Goal: Task Accomplishment & Management: Manage account settings

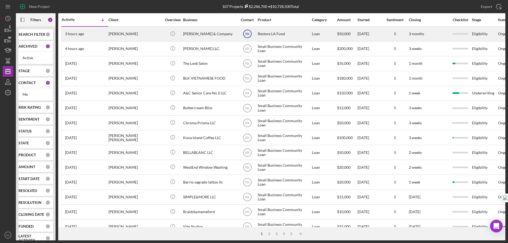
drag, startPoint x: 248, startPoint y: 34, endPoint x: 244, endPoint y: 40, distance: 6.6
click at [248, 34] on text "RK" at bounding box center [247, 34] width 5 height 4
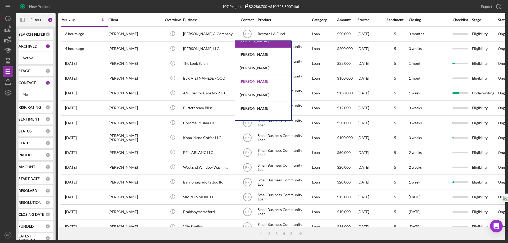
scroll to position [88, 0]
click at [254, 67] on div "[PERSON_NAME]" at bounding box center [263, 68] width 56 height 14
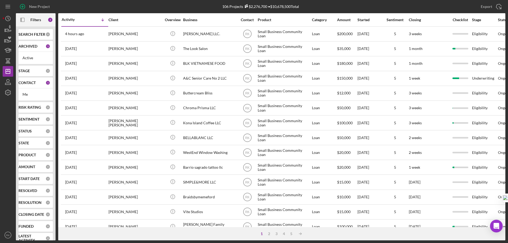
click at [32, 81] on b "CONTACT" at bounding box center [27, 83] width 17 height 4
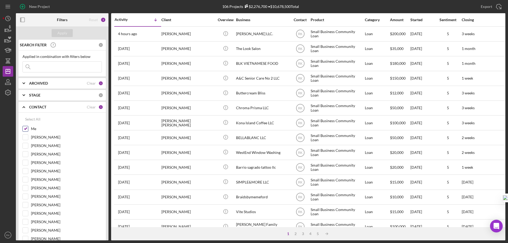
click at [26, 127] on input "Me" at bounding box center [25, 128] width 5 height 5
checkbox input "false"
click at [26, 181] on input "[PERSON_NAME]" at bounding box center [25, 179] width 5 height 5
checkbox input "true"
click at [69, 34] on button "Apply" at bounding box center [62, 33] width 21 height 8
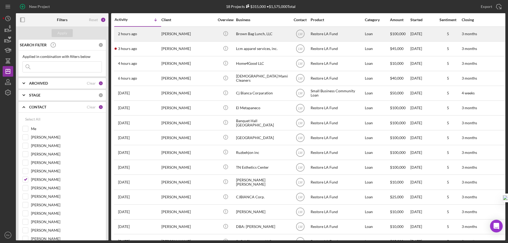
click at [178, 35] on div "[PERSON_NAME]" at bounding box center [188, 34] width 53 height 14
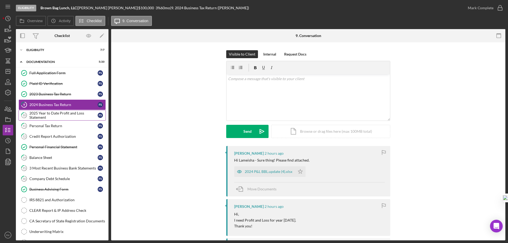
click at [58, 114] on div "2025 Year to Date Profit and Loss Statement" at bounding box center [63, 115] width 68 height 8
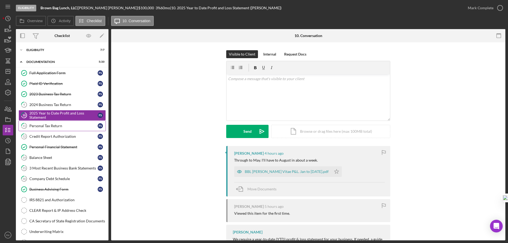
click at [56, 128] on div "Personal Tax Return" at bounding box center [63, 126] width 68 height 4
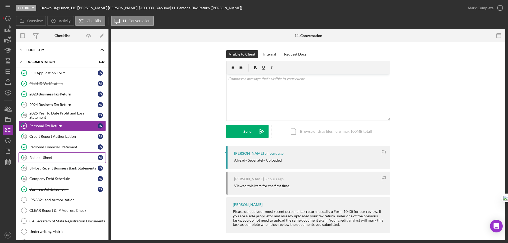
click at [56, 156] on div "Balance Sheet" at bounding box center [63, 158] width 68 height 4
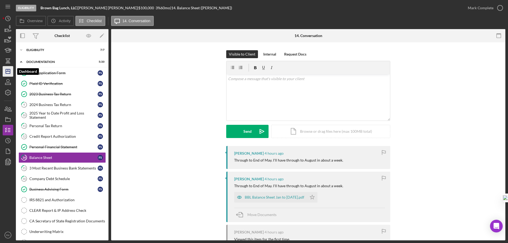
click at [7, 75] on icon "Icon/Dashboard" at bounding box center [7, 71] width 13 height 13
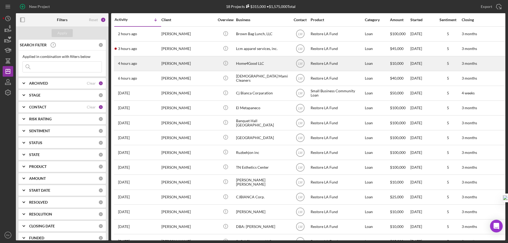
click at [179, 65] on div "[PERSON_NAME]" at bounding box center [188, 64] width 53 height 14
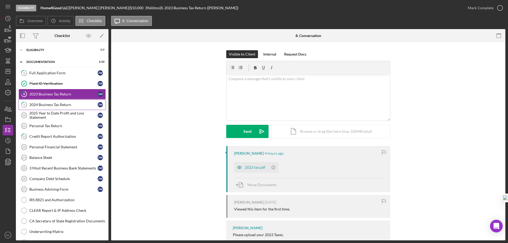
click at [57, 104] on div "2024 Business Tax Return" at bounding box center [63, 105] width 68 height 4
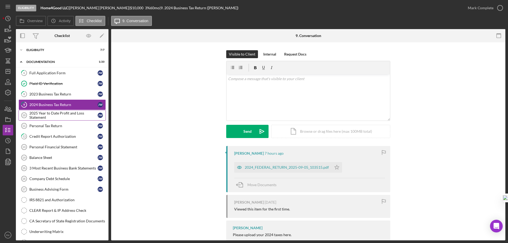
click at [61, 117] on div "2025 Year to Date Profit and Loss Statement" at bounding box center [63, 115] width 68 height 8
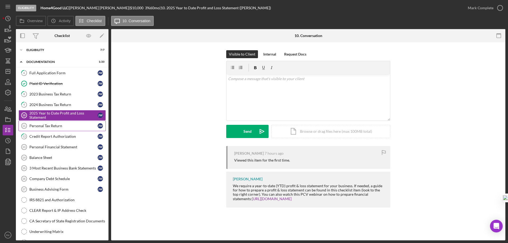
click at [61, 128] on div "Personal Tax Return" at bounding box center [63, 126] width 68 height 4
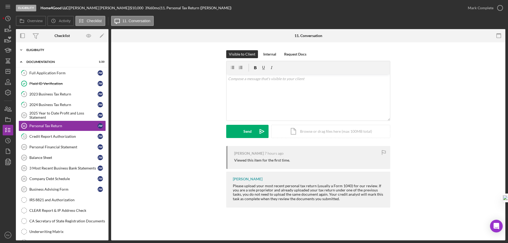
click at [42, 52] on div "Icon/Expander Eligibility 7 / 7" at bounding box center [62, 50] width 93 height 11
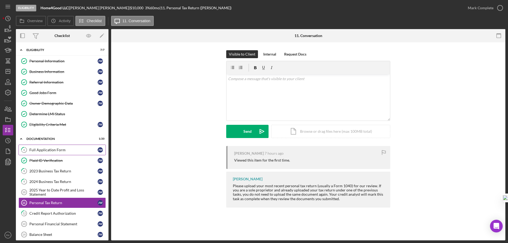
click at [46, 151] on div "Full Application Form" at bounding box center [63, 150] width 68 height 4
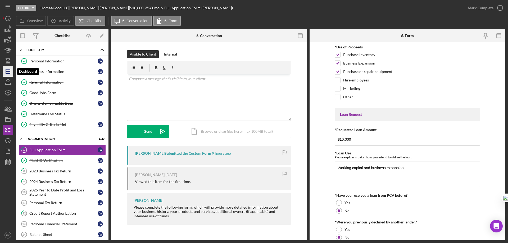
click at [8, 71] on line "button" at bounding box center [8, 70] width 0 height 2
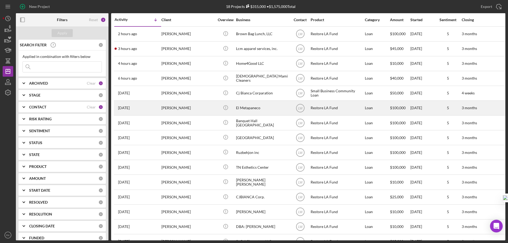
click at [180, 109] on div "[PERSON_NAME]" at bounding box center [188, 108] width 53 height 14
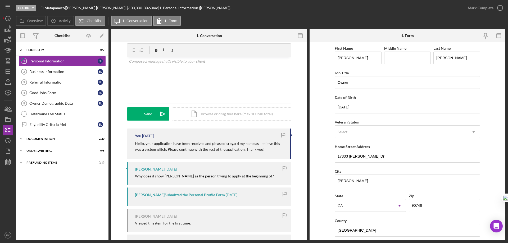
scroll to position [18, 0]
click at [59, 73] on div "Business Information" at bounding box center [63, 72] width 68 height 4
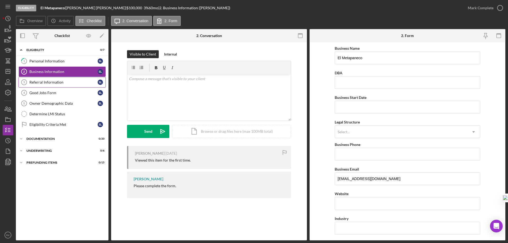
click at [51, 82] on div "Referral Information" at bounding box center [63, 82] width 68 height 4
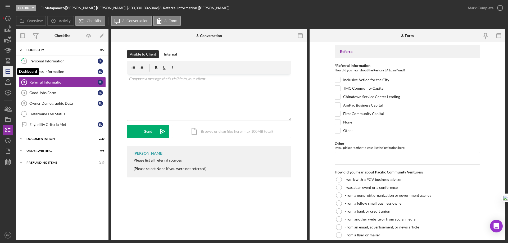
click at [10, 70] on icon "Icon/Dashboard" at bounding box center [7, 71] width 13 height 13
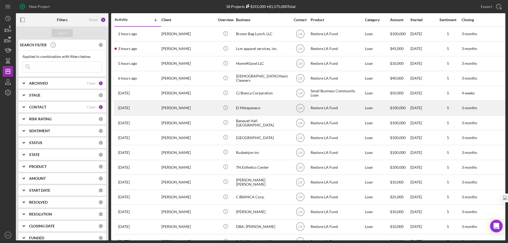
click at [168, 108] on div "[PERSON_NAME]" at bounding box center [188, 108] width 53 height 14
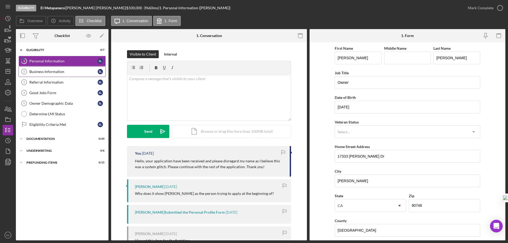
click at [57, 72] on div "Business Information" at bounding box center [63, 72] width 68 height 4
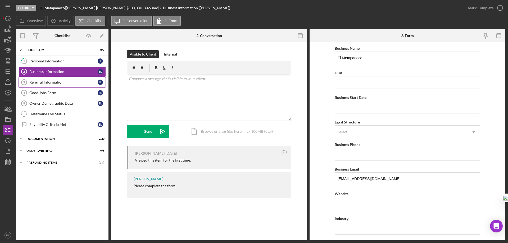
click at [59, 84] on div "Referral Information" at bounding box center [63, 82] width 68 height 4
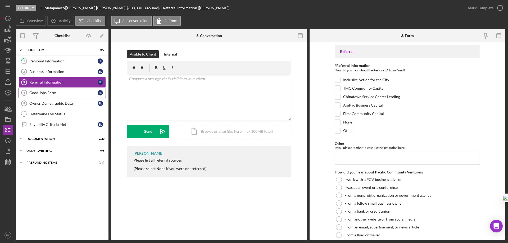
click at [59, 96] on link "Good Jobs Form 4 Good Jobs Form S L" at bounding box center [62, 93] width 87 height 11
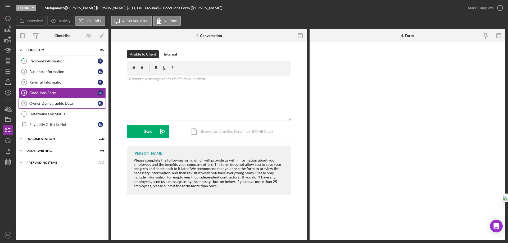
click at [61, 102] on div "Owner Demographic Data" at bounding box center [63, 103] width 68 height 4
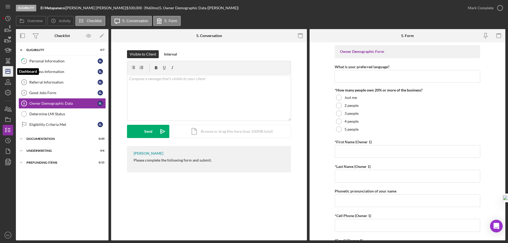
click at [11, 70] on icon "Icon/Dashboard" at bounding box center [7, 71] width 13 height 13
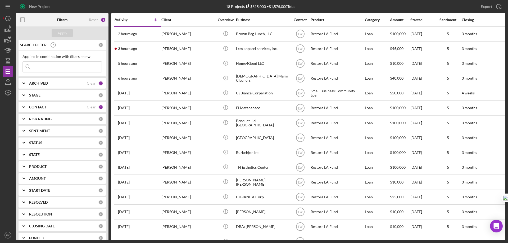
click at [44, 106] on b "CONTACT" at bounding box center [37, 107] width 17 height 4
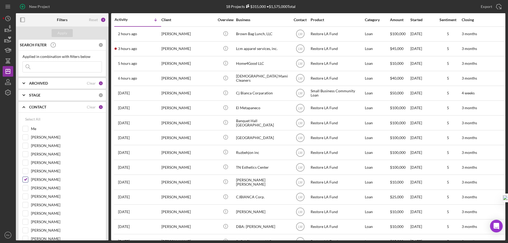
click at [26, 178] on input "[PERSON_NAME]" at bounding box center [25, 179] width 5 height 5
checkbox input "false"
drag, startPoint x: 26, startPoint y: 197, endPoint x: 32, endPoint y: 141, distance: 56.7
click at [26, 197] on input "[PERSON_NAME]" at bounding box center [25, 196] width 5 height 5
checkbox input "true"
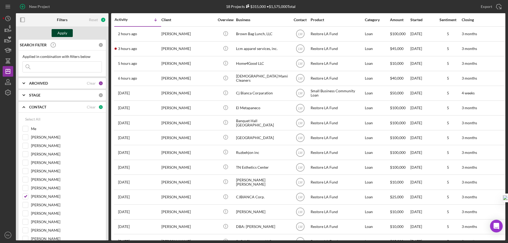
click at [59, 34] on div "Apply" at bounding box center [62, 33] width 10 height 8
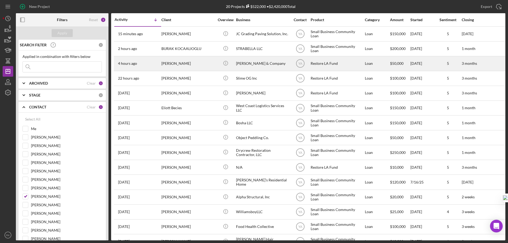
click at [166, 64] on div "[PERSON_NAME]" at bounding box center [188, 64] width 53 height 14
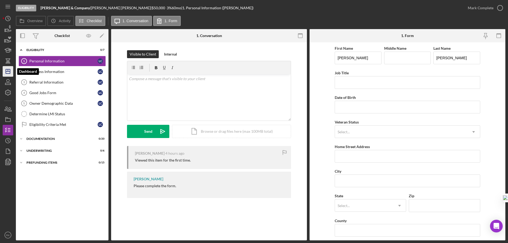
click at [11, 69] on icon "Icon/Dashboard" at bounding box center [7, 71] width 13 height 13
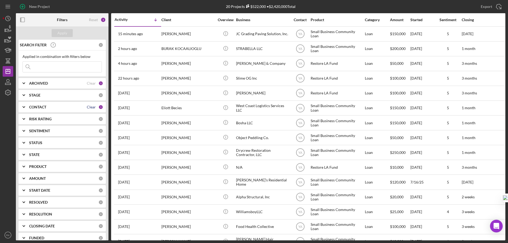
drag, startPoint x: 88, startPoint y: 106, endPoint x: 56, endPoint y: 110, distance: 32.1
click at [88, 105] on div "Clear" at bounding box center [91, 107] width 9 height 4
click at [32, 105] on b "CONTACT" at bounding box center [37, 107] width 17 height 4
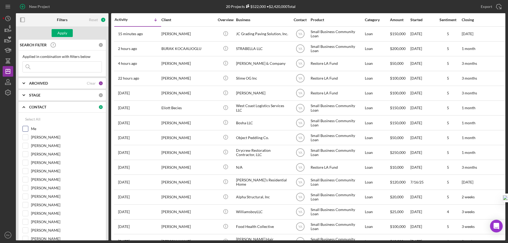
drag, startPoint x: 26, startPoint y: 198, endPoint x: 62, endPoint y: 130, distance: 77.4
click at [26, 198] on input "[PERSON_NAME]" at bounding box center [25, 196] width 5 height 5
checkbox input "true"
click at [24, 21] on icon "button" at bounding box center [23, 20] width 12 height 12
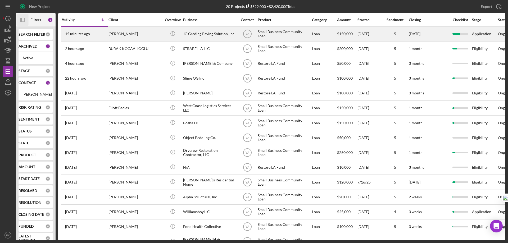
click at [204, 34] on div "JC Grading Paving Solution, Inc." at bounding box center [209, 34] width 53 height 14
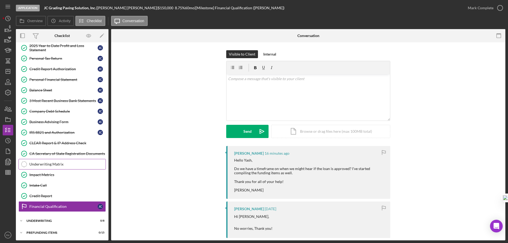
scroll to position [68, 0]
click at [50, 220] on div "Underwriting" at bounding box center [63, 220] width 75 height 3
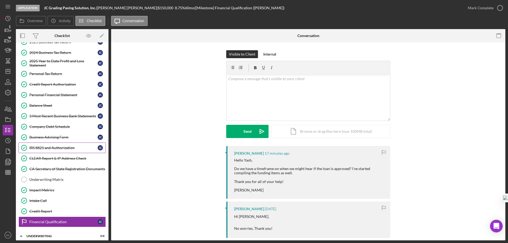
scroll to position [53, 0]
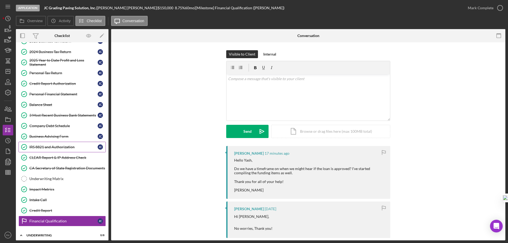
click at [59, 146] on div "IRS 8821 and Authorization" at bounding box center [63, 147] width 68 height 4
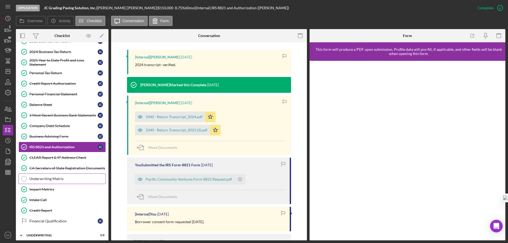
scroll to position [159, 0]
click at [42, 179] on div "Underwriting Matrix" at bounding box center [67, 179] width 76 height 4
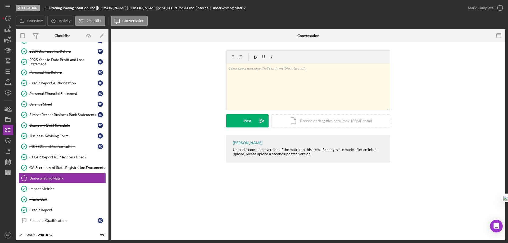
scroll to position [54, 0]
click at [55, 218] on div "Financial Qualification" at bounding box center [63, 220] width 68 height 4
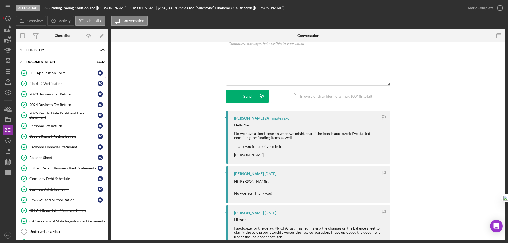
drag, startPoint x: 42, startPoint y: 74, endPoint x: 78, endPoint y: 87, distance: 38.1
click at [42, 74] on div "Full Application Form" at bounding box center [63, 73] width 68 height 4
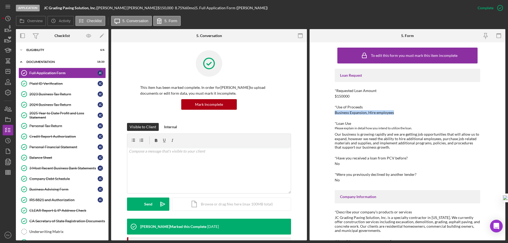
drag, startPoint x: 334, startPoint y: 111, endPoint x: 402, endPoint y: 110, distance: 68.6
click at [402, 110] on div "To edit this form you must mark this item incomplete Loan Request *Requested Lo…" at bounding box center [408, 141] width 196 height 198
copy div "Business Expansion, Hire employees"
drag, startPoint x: 41, startPoint y: 93, endPoint x: 42, endPoint y: 103, distance: 10.1
click at [41, 93] on div "2023 Business Tax Return" at bounding box center [63, 94] width 68 height 4
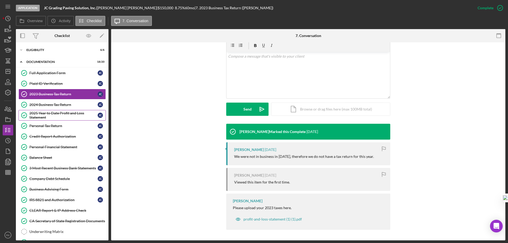
scroll to position [0, 0]
click at [57, 102] on div "2024 Business Tax Return" at bounding box center [63, 104] width 68 height 4
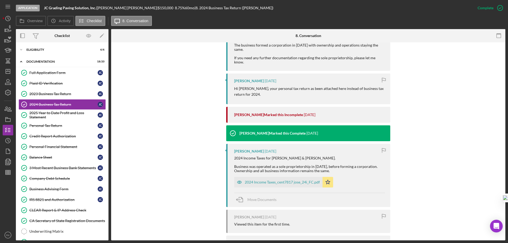
scroll to position [328, 0]
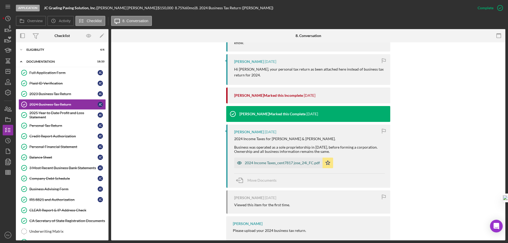
click at [283, 161] on div "2024 Income Taxes_cent7817 jose_24i_FC.pdf" at bounding box center [282, 163] width 75 height 4
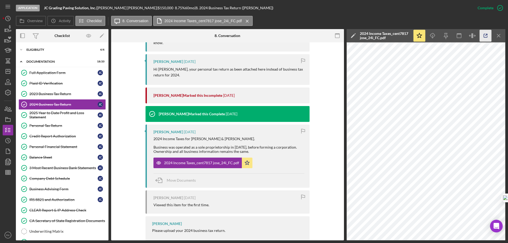
click at [486, 38] on icon "button" at bounding box center [486, 36] width 12 height 12
click at [56, 200] on div "IRS 8821 and Authorization" at bounding box center [63, 200] width 68 height 4
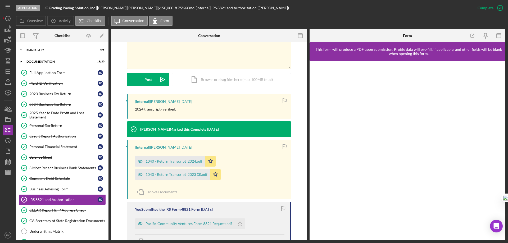
scroll to position [115, 0]
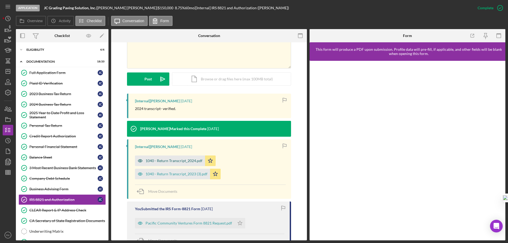
click at [173, 162] on div "1040 - Return Transcript_2024.pdf" at bounding box center [174, 161] width 57 height 4
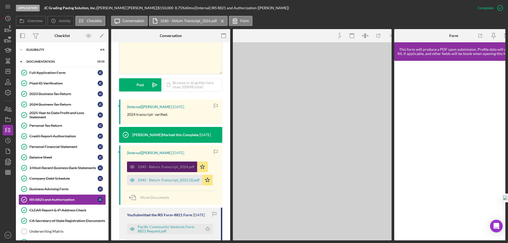
scroll to position [120, 0]
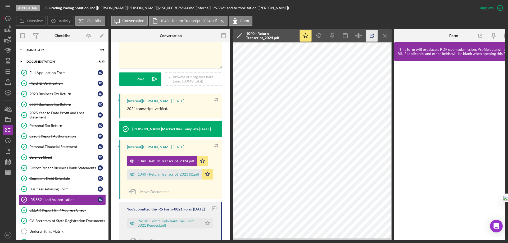
click at [370, 38] on icon "button" at bounding box center [372, 36] width 12 height 12
click at [165, 174] on div "1040 - Return Transcript_2023 (3).pdf" at bounding box center [169, 174] width 62 height 4
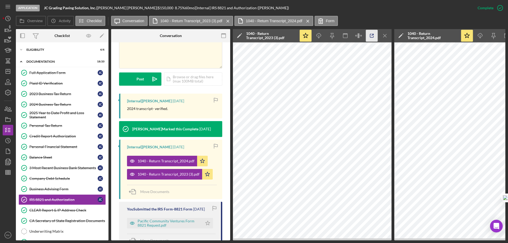
click at [370, 37] on icon "button" at bounding box center [372, 36] width 12 height 12
click at [47, 113] on div "2025 Year to Date Profit and Loss Statement" at bounding box center [63, 115] width 68 height 8
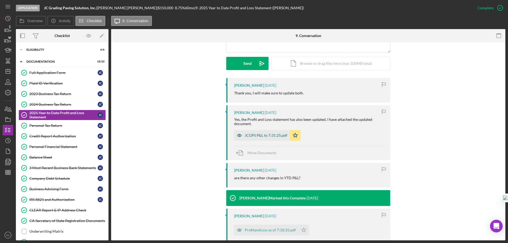
scroll to position [141, 0]
click at [260, 136] on div "JCGPS P&L to 7:31:25.pdf" at bounding box center [266, 135] width 43 height 4
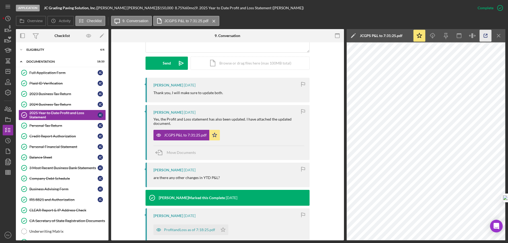
click at [484, 37] on icon "button" at bounding box center [485, 35] width 3 height 3
click at [48, 179] on div "Company Debt Schedule" at bounding box center [63, 179] width 68 height 4
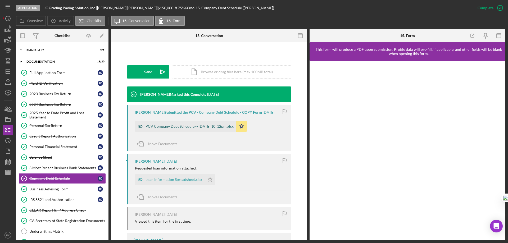
click at [175, 127] on div "PCV Company Debt Schedule -- [DATE] 10_12pm.xlsx" at bounding box center [190, 126] width 88 height 4
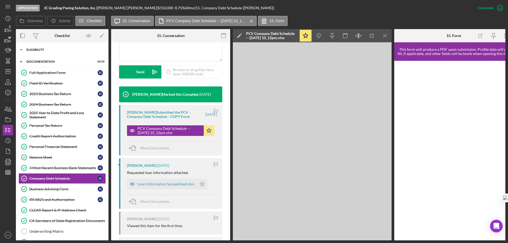
click at [35, 51] on div "Eligibility" at bounding box center [63, 49] width 75 height 3
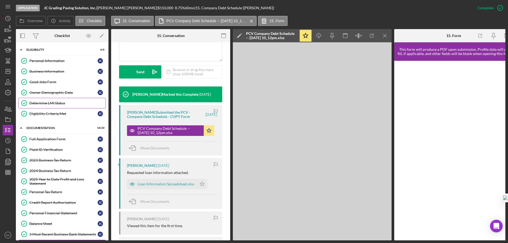
click at [49, 103] on div "Determine LMI Status" at bounding box center [67, 103] width 76 height 4
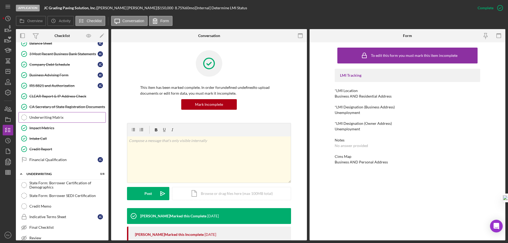
scroll to position [178, 0]
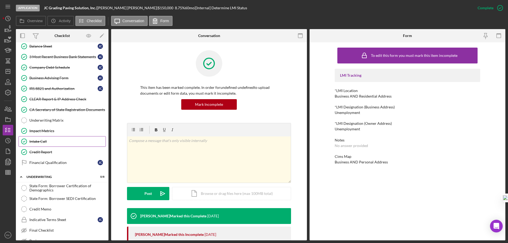
click at [54, 143] on div "Intake Call" at bounding box center [67, 142] width 76 height 4
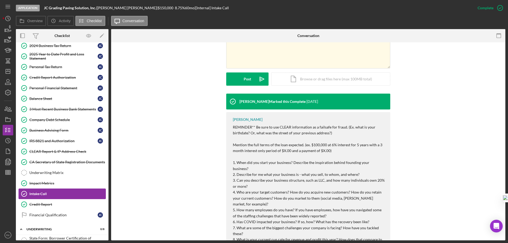
scroll to position [125, 0]
click at [58, 111] on div "3 Most Recent Business Bank Statements" at bounding box center [63, 110] width 68 height 4
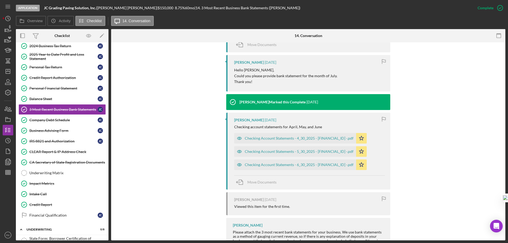
scroll to position [269, 0]
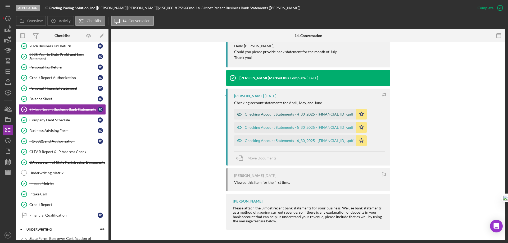
click at [295, 115] on div "Checking Account Statements - 4_30_2025 - [FINANCIAL_ID] -.pdf" at bounding box center [299, 114] width 109 height 4
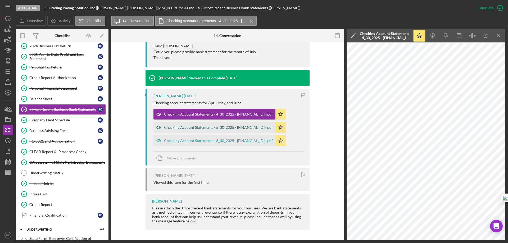
click at [239, 126] on div "Checking Account Statements - 5_30_2025 - [FINANCIAL_ID] -.pdf" at bounding box center [218, 128] width 109 height 4
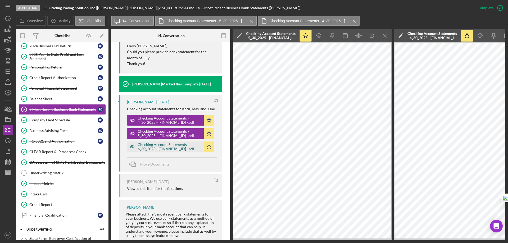
click at [165, 145] on div "Checking Account Statements - 6_30_2025 - [FINANCIAL_ID] -.pdf" at bounding box center [170, 147] width 64 height 8
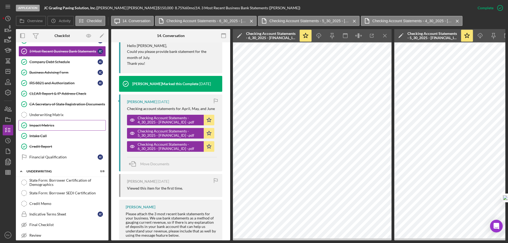
scroll to position [187, 0]
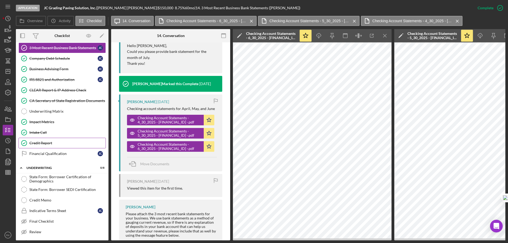
click at [45, 147] on link "Credit Report Credit Report" at bounding box center [62, 143] width 87 height 11
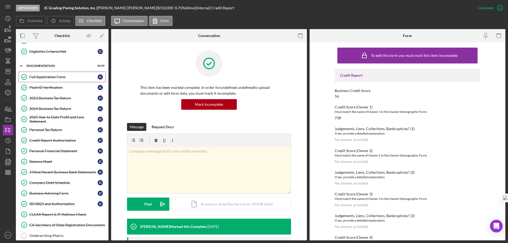
scroll to position [62, 0]
click at [50, 78] on div "Full Application Form" at bounding box center [63, 77] width 68 height 4
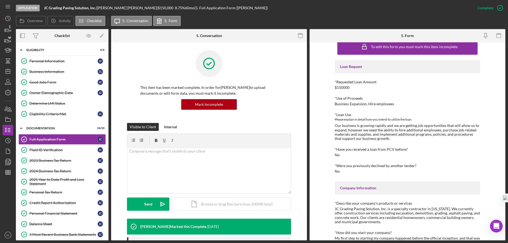
drag, startPoint x: 44, startPoint y: 72, endPoint x: 140, endPoint y: 92, distance: 98.6
click at [45, 72] on div "Business Information" at bounding box center [63, 72] width 68 height 4
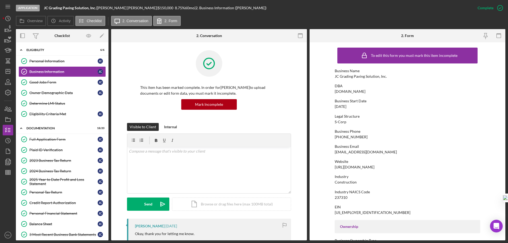
drag, startPoint x: 334, startPoint y: 168, endPoint x: 397, endPoint y: 167, distance: 63.3
click at [405, 167] on form "To edit this form you must mark this item incomplete Business Name JC Grading P…" at bounding box center [408, 141] width 196 height 198
copy div "[URL][DOMAIN_NAME]"
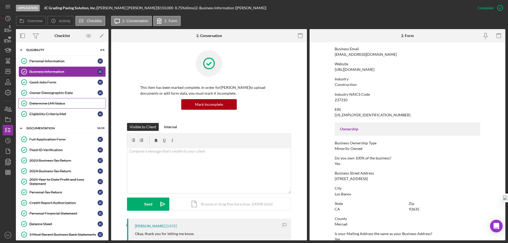
scroll to position [80, 0]
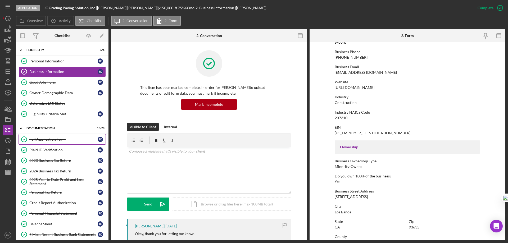
click at [47, 141] on div "Full Application Form" at bounding box center [63, 139] width 68 height 4
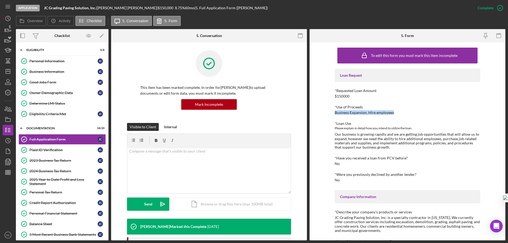
drag, startPoint x: 335, startPoint y: 113, endPoint x: 398, endPoint y: 113, distance: 62.8
click at [398, 113] on div "*Use of Proceeds Business Expansion, Hire employees" at bounding box center [408, 110] width 146 height 10
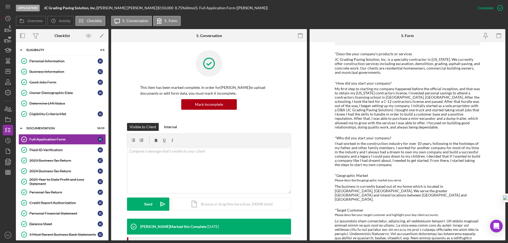
scroll to position [159, 0]
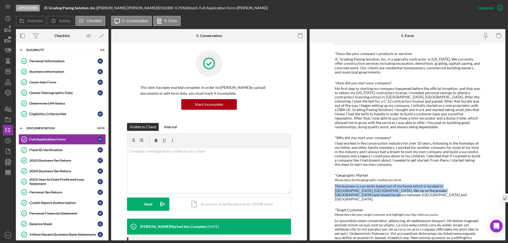
drag, startPoint x: 334, startPoint y: 186, endPoint x: 471, endPoint y: 191, distance: 136.2
click at [471, 191] on div "The business is currently based out of my home which is located in [GEOGRAPHIC_…" at bounding box center [408, 192] width 146 height 17
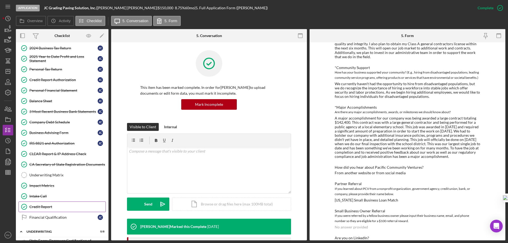
scroll to position [123, 0]
click at [66, 163] on div "CA Secretary of State Registration Documents" at bounding box center [67, 164] width 76 height 4
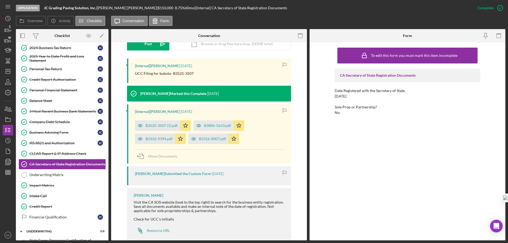
scroll to position [150, 0]
click at [70, 154] on div "CLEAR Report & IP Address Check" at bounding box center [67, 154] width 76 height 4
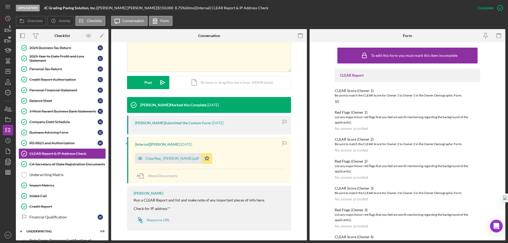
scroll to position [112, 0]
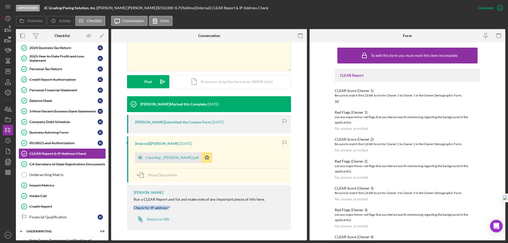
drag, startPoint x: 133, startPoint y: 207, endPoint x: 167, endPoint y: 208, distance: 33.6
click at [167, 208] on div "Run a CLEAR Report and list and make note of any important pieces of info here.…" at bounding box center [199, 204] width 131 height 13
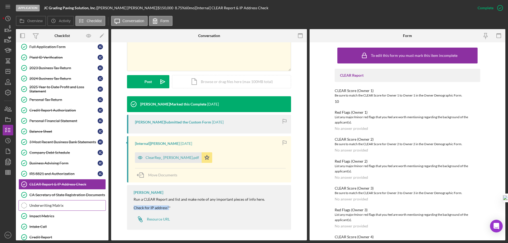
scroll to position [88, 0]
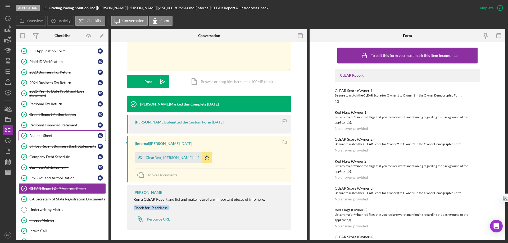
click at [51, 134] on div "Balance Sheet" at bounding box center [63, 136] width 68 height 4
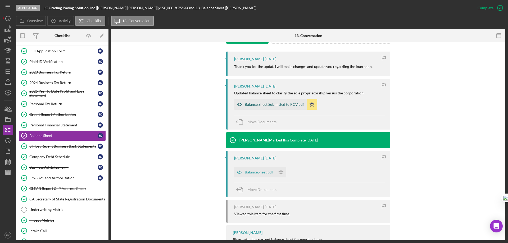
scroll to position [168, 0]
drag, startPoint x: 270, startPoint y: 103, endPoint x: 278, endPoint y: 104, distance: 7.8
click at [271, 103] on div "Balance Sheet Submitted to PCV.pdf" at bounding box center [274, 104] width 59 height 4
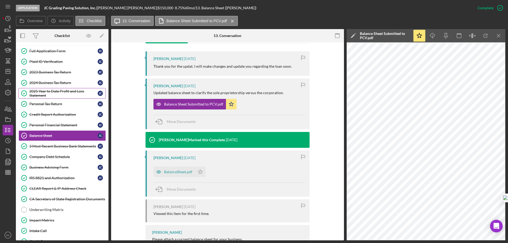
click at [42, 96] on div "2025 Year to Date Profit and Loss Statement" at bounding box center [63, 93] width 68 height 8
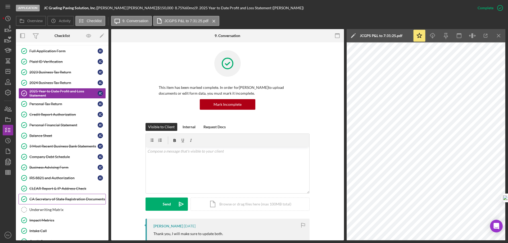
click at [56, 197] on div "CA Secretary of State Registration Documents" at bounding box center [67, 199] width 76 height 4
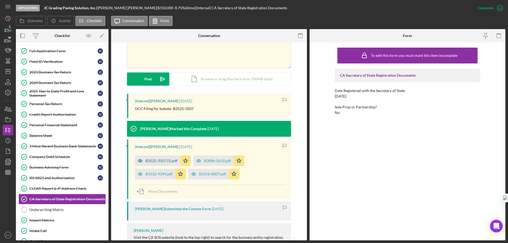
click at [156, 163] on div "B3525-3507 (1).pdf" at bounding box center [162, 161] width 32 height 4
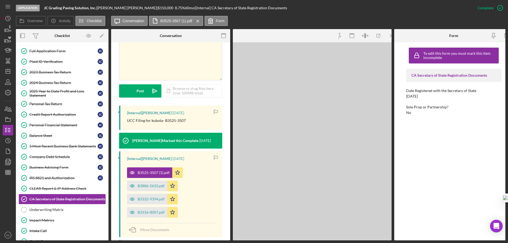
scroll to position [120, 0]
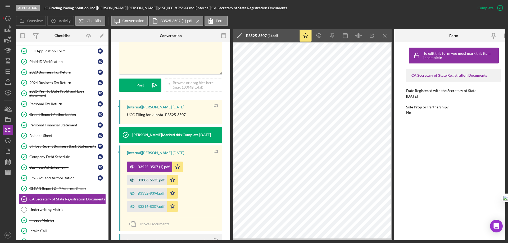
click at [154, 178] on div "B3886-5633.pdf" at bounding box center [151, 180] width 27 height 4
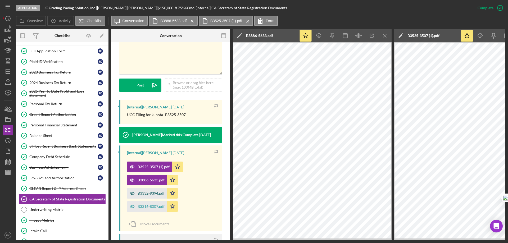
click at [153, 191] on div "B3332-9394.pdf" at bounding box center [147, 193] width 40 height 11
click at [147, 205] on div "B3316-8007.pdf" at bounding box center [151, 207] width 27 height 4
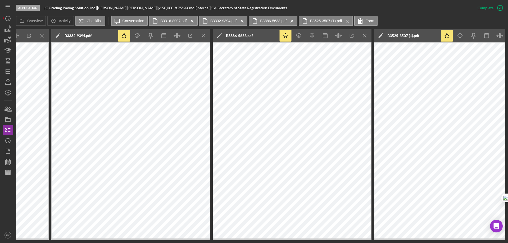
scroll to position [0, 342]
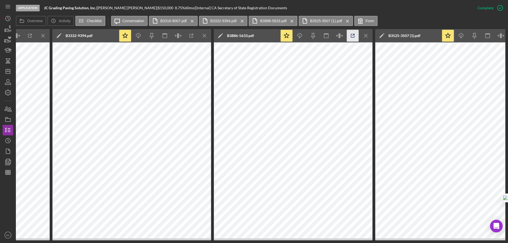
click at [205, 34] on icon "Icon/Menu Close" at bounding box center [205, 36] width 12 height 12
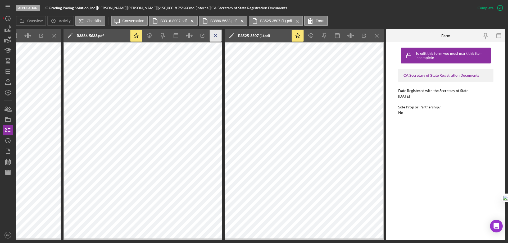
click at [215, 34] on icon "Icon/Menu Close" at bounding box center [216, 36] width 12 height 12
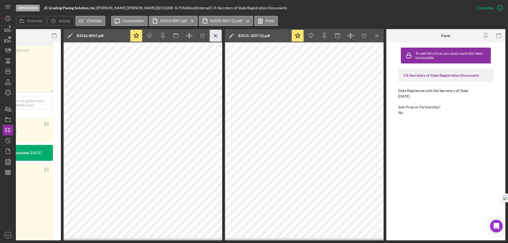
click at [214, 36] on icon "Icon/Menu Close" at bounding box center [216, 36] width 12 height 12
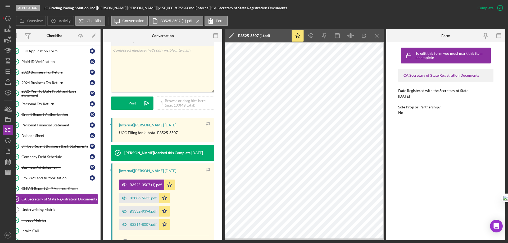
scroll to position [0, 8]
click at [258, 33] on div "B3525-3507 (1).pdf" at bounding box center [254, 35] width 32 height 13
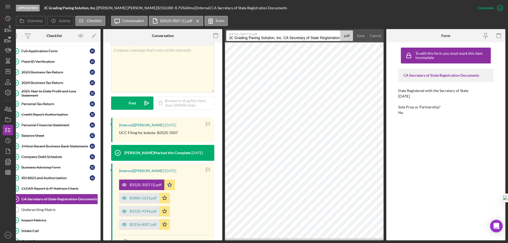
click at [259, 32] on label "B3525-3507 (1).pdf" at bounding box center [284, 33] width 111 height 5
click at [259, 32] on input "JC Grading Paving Solution, Inc. CA Secretary of State Registration Documents 2…" at bounding box center [283, 35] width 114 height 11
drag, startPoint x: 339, startPoint y: 38, endPoint x: 259, endPoint y: 38, distance: 80.8
click at [259, 38] on input "JC Grading Paving Solution, Inc. CA Secretary of State Registration Documents 2…" at bounding box center [283, 35] width 114 height 11
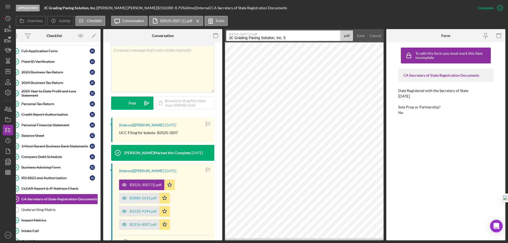
scroll to position [0, 0]
click at [230, 36] on input "JC Grading Paving Solution, Inc. 5" at bounding box center [283, 35] width 114 height 11
type input "UCC Filing - JC Grading Paving Solution, Inc. 5"
click at [360, 35] on div "Save" at bounding box center [361, 35] width 8 height 11
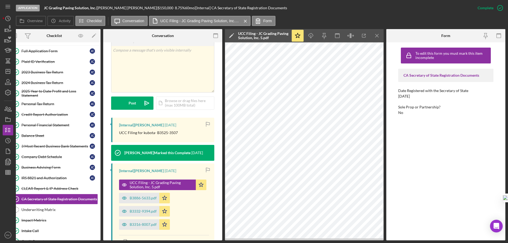
click at [377, 37] on icon "Icon/Menu Close" at bounding box center [378, 36] width 12 height 12
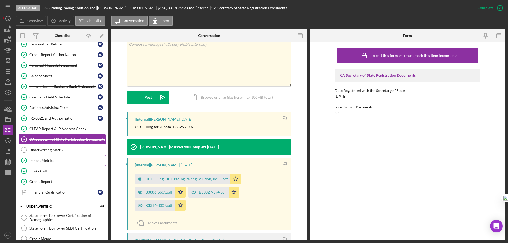
scroll to position [150, 0]
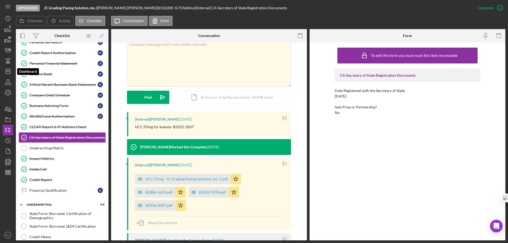
drag, startPoint x: 10, startPoint y: 70, endPoint x: 15, endPoint y: 71, distance: 4.6
click at [10, 70] on polygon "button" at bounding box center [8, 71] width 4 height 4
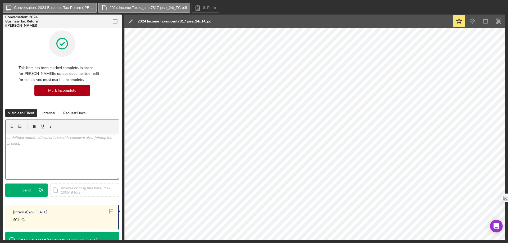
scroll to position [1, 0]
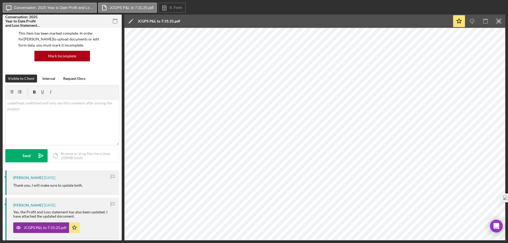
scroll to position [35, 0]
